Goal: Task Accomplishment & Management: Manage account settings

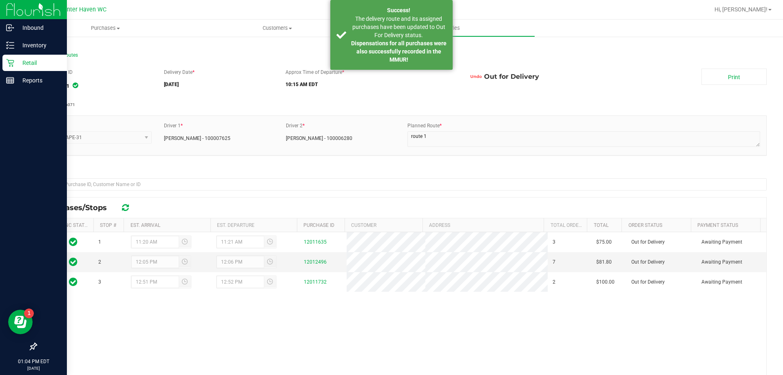
click at [3, 64] on div "Retail" at bounding box center [34, 63] width 64 height 16
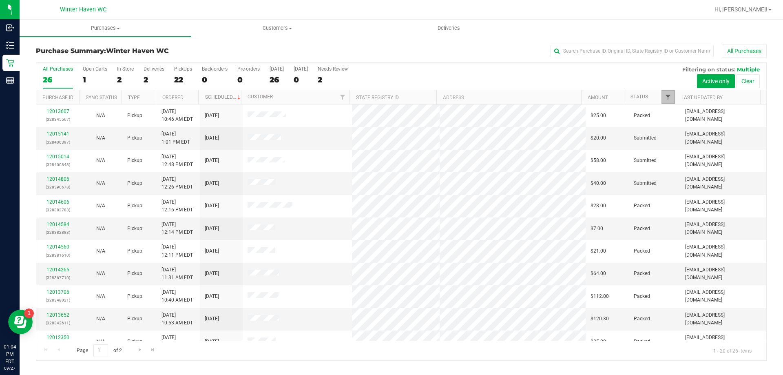
click at [671, 94] on span "Filter" at bounding box center [668, 97] width 7 height 7
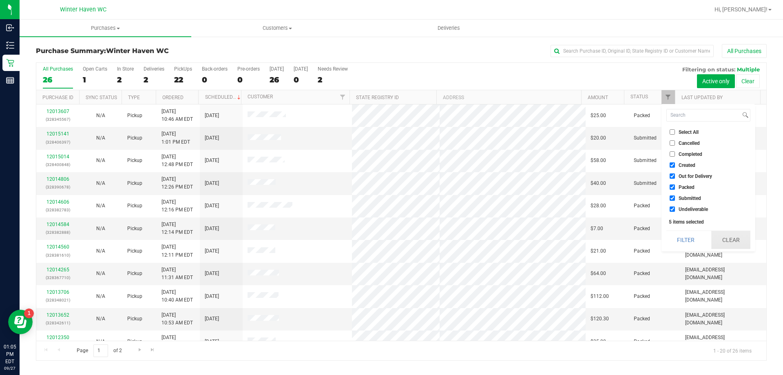
click at [721, 231] on div "Select All Cancelled Completed Created Out for Delivery Packed Submitted Undeli…" at bounding box center [709, 177] width 94 height 147
click at [719, 238] on button "Clear" at bounding box center [731, 240] width 39 height 18
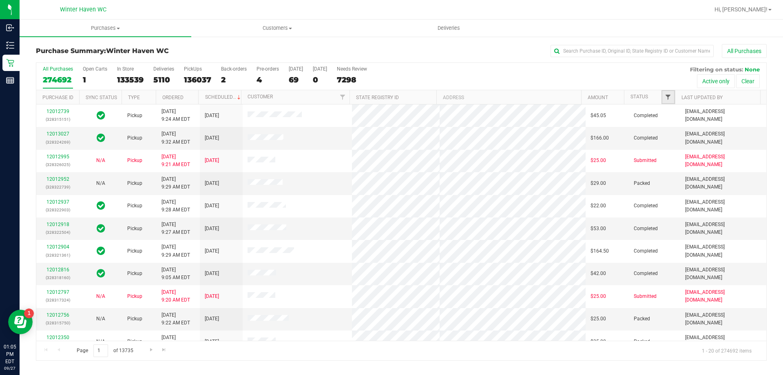
click at [668, 99] on span "Filter" at bounding box center [668, 97] width 7 height 7
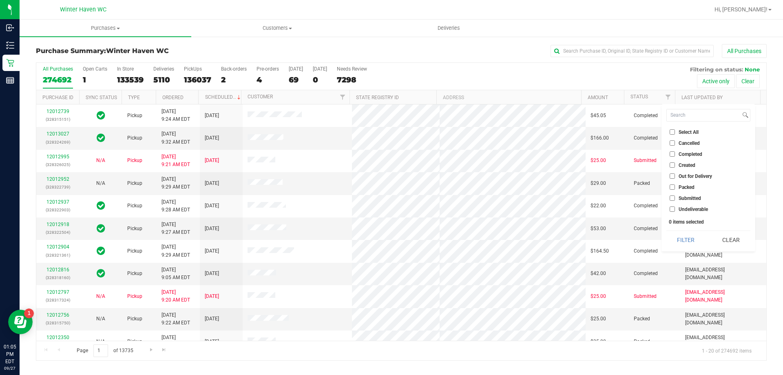
click at [672, 196] on input "Submitted" at bounding box center [672, 197] width 5 height 5
checkbox input "true"
click at [684, 239] on button "Filter" at bounding box center [686, 240] width 39 height 18
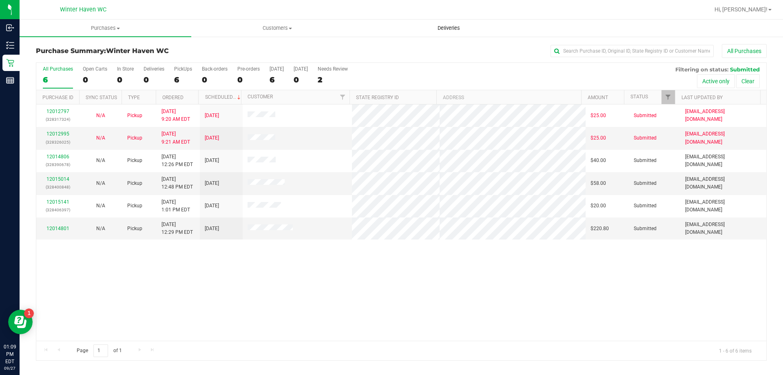
click at [442, 32] on uib-tab-heading "Deliveries" at bounding box center [449, 28] width 171 height 16
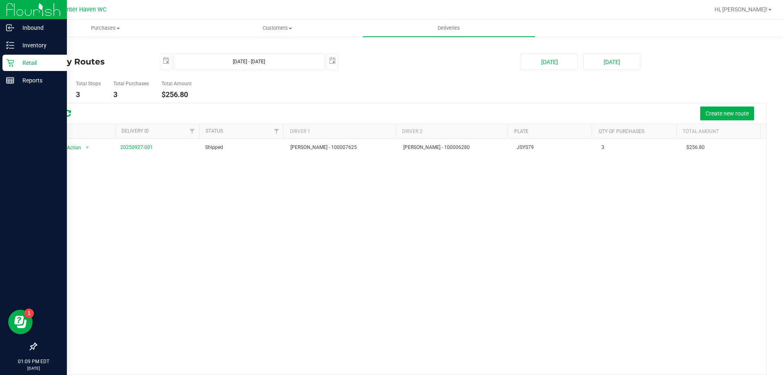
click at [14, 64] on p "Retail" at bounding box center [38, 63] width 49 height 10
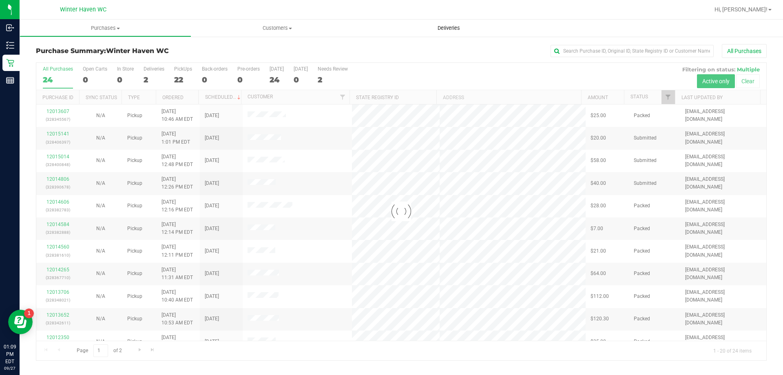
click at [455, 30] on span "Deliveries" at bounding box center [449, 27] width 44 height 7
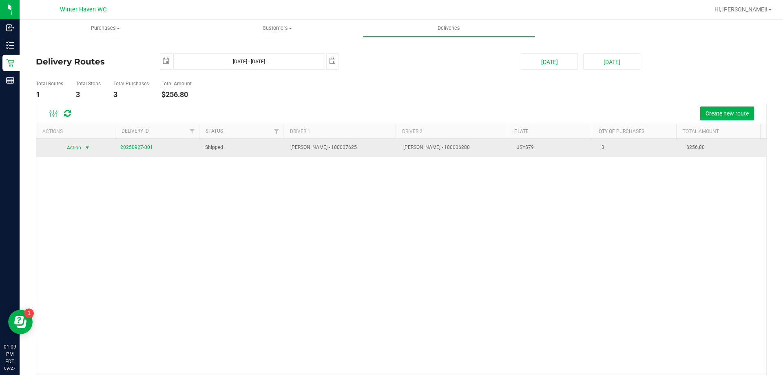
click at [91, 148] on span "select" at bounding box center [87, 147] width 10 height 11
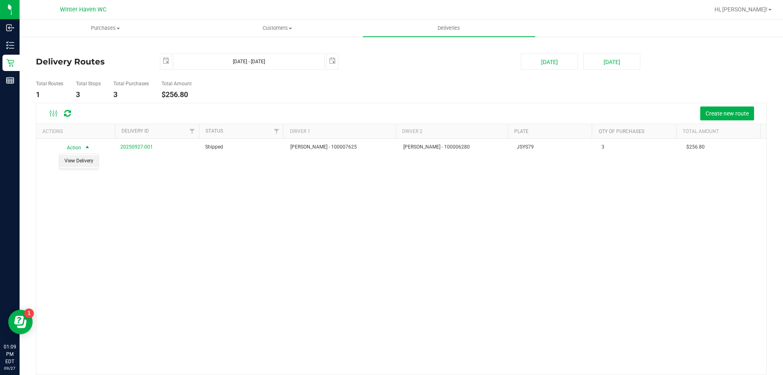
click at [94, 162] on li "View Delivery" at bounding box center [79, 161] width 39 height 12
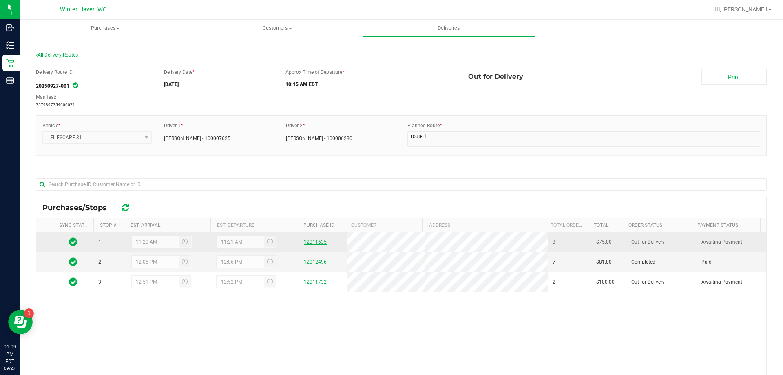
click at [311, 244] on link "12011635" at bounding box center [315, 242] width 23 height 6
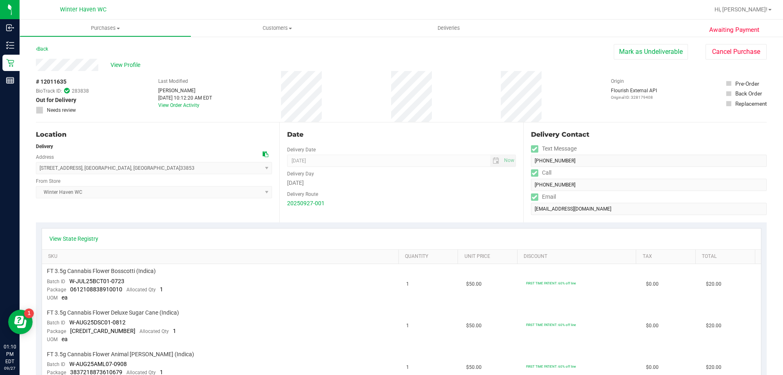
click at [664, 67] on div "View Profile # 12011635 BioTrack ID: 283838 Out for Delivery Needs review Last …" at bounding box center [401, 91] width 731 height 64
click at [667, 57] on button "Mark as Undeliverable" at bounding box center [651, 52] width 74 height 16
click at [743, 55] on button "Cancel Purchase" at bounding box center [736, 52] width 61 height 16
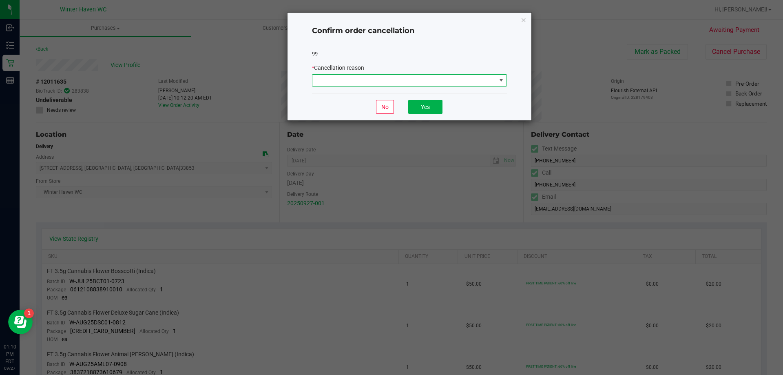
click at [441, 81] on span at bounding box center [405, 80] width 184 height 11
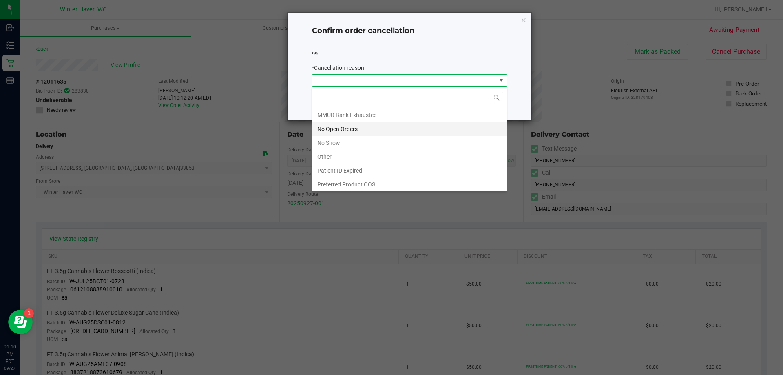
scroll to position [57, 0]
click at [372, 154] on li "Other" at bounding box center [410, 156] width 194 height 14
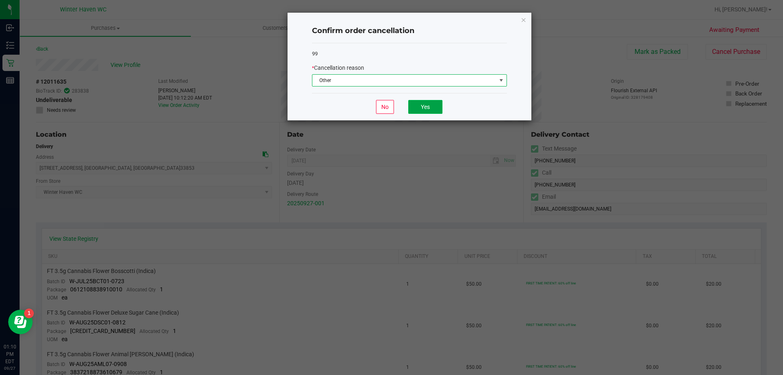
click at [435, 103] on button "Yes" at bounding box center [425, 107] width 34 height 14
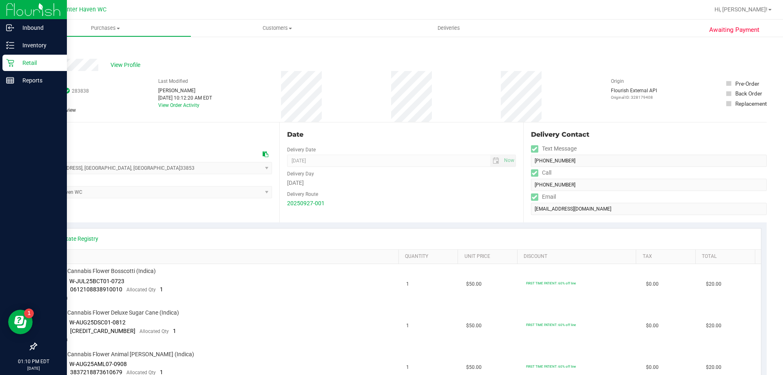
click at [15, 62] on p "Retail" at bounding box center [38, 63] width 49 height 10
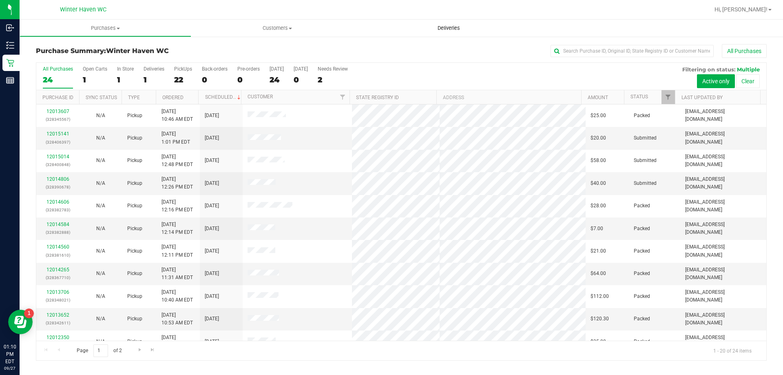
click at [446, 28] on span "Deliveries" at bounding box center [449, 27] width 44 height 7
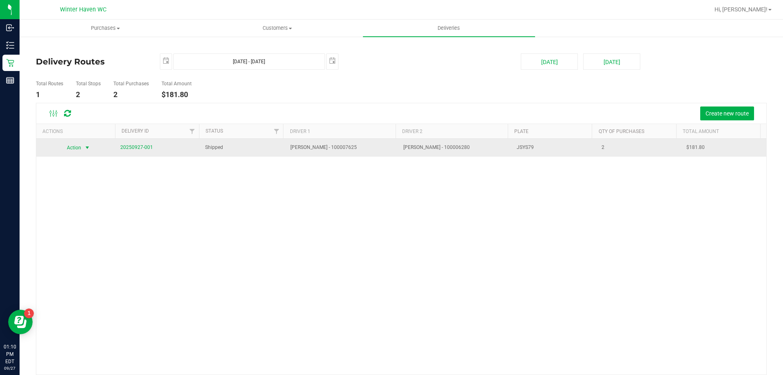
click at [87, 149] on span "select" at bounding box center [87, 147] width 7 height 7
